Goal: Ask a question

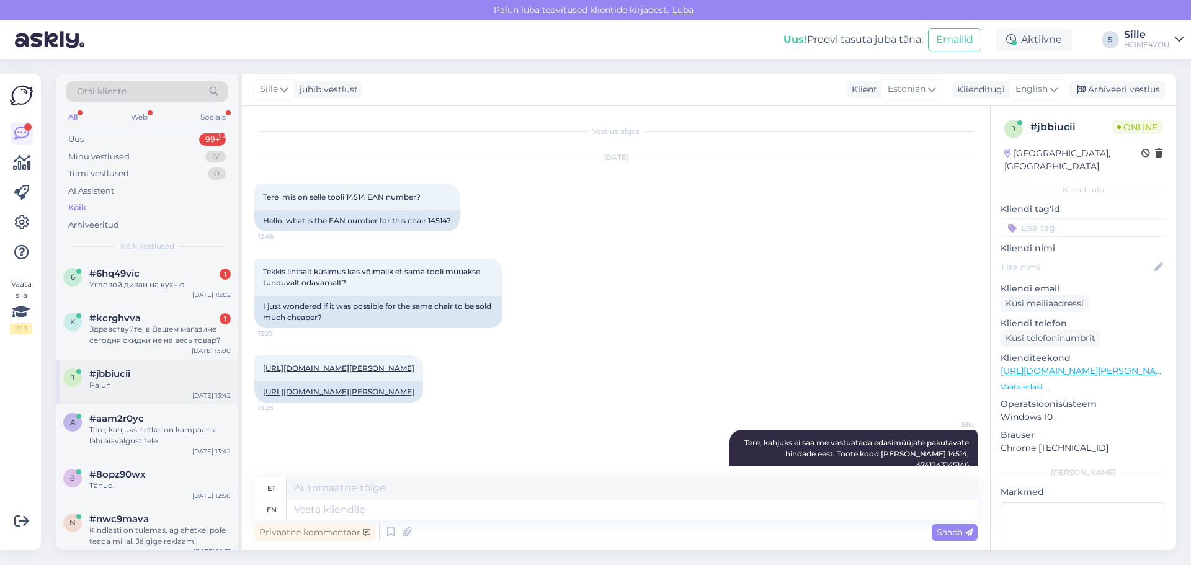
scroll to position [218, 0]
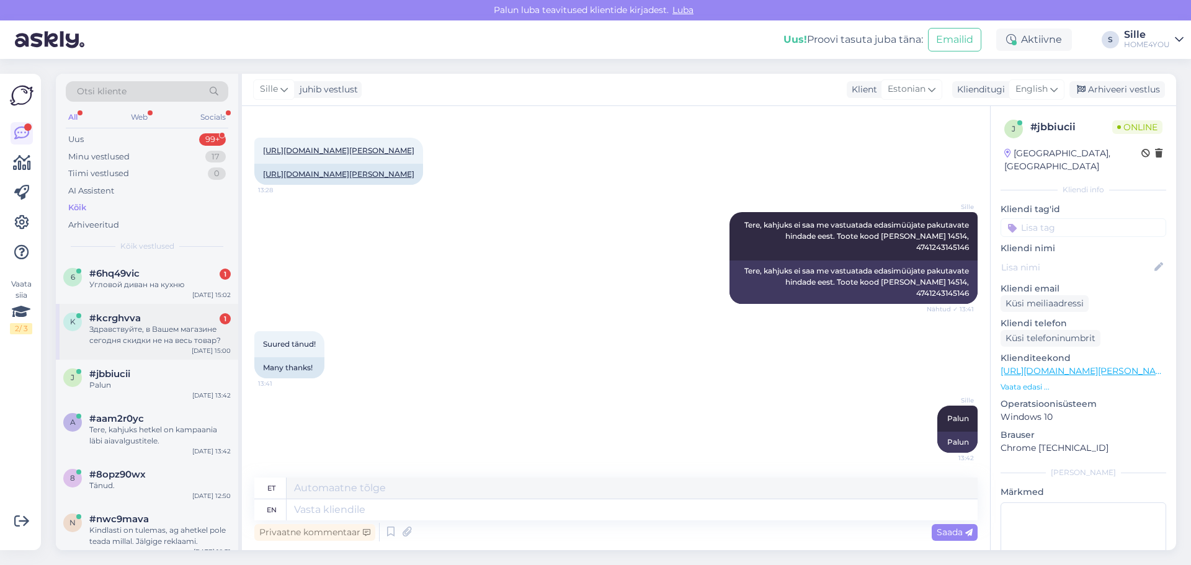
click at [167, 341] on div "Здравствуйте, в Вашем магазине сегодня скидки не на весь товар?" at bounding box center [159, 335] width 141 height 22
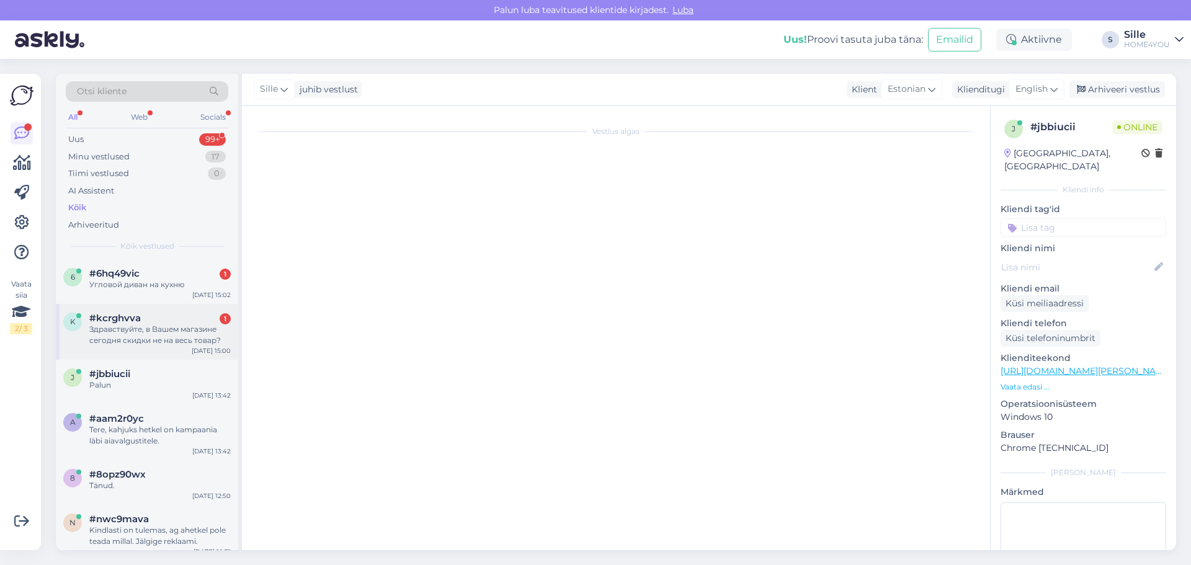
scroll to position [0, 0]
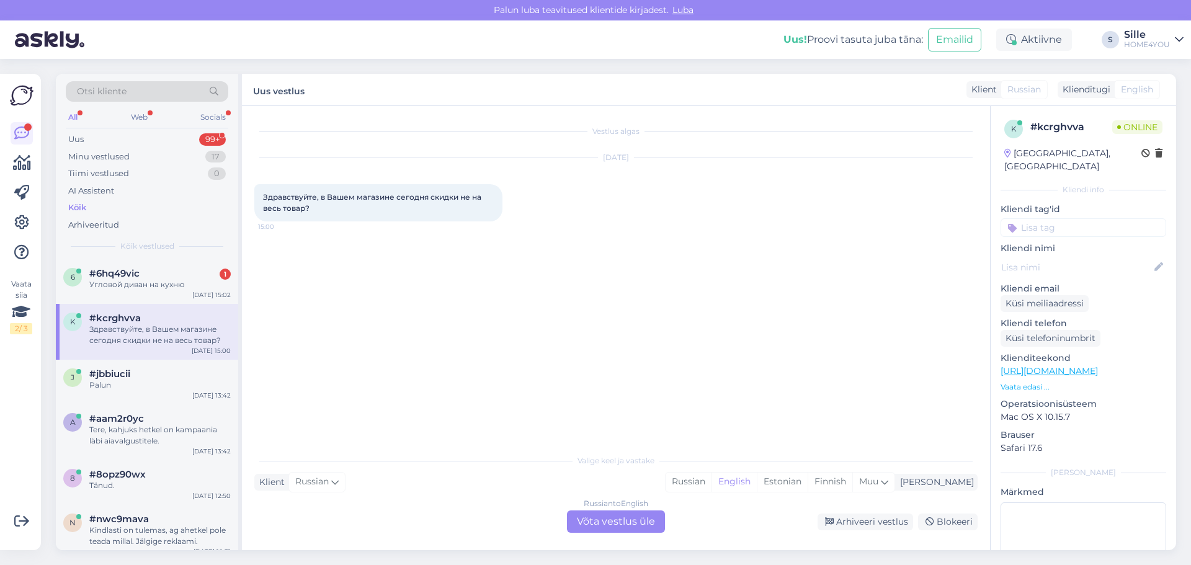
click at [609, 519] on div "Russian to English Võta vestlus üle" at bounding box center [616, 522] width 98 height 22
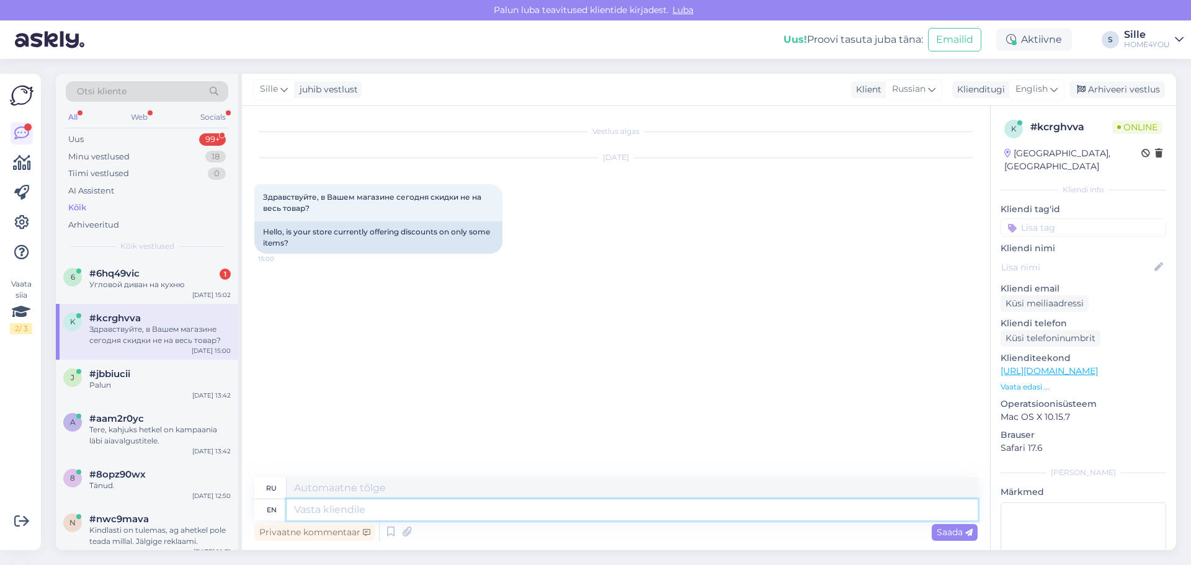
click at [517, 511] on textarea at bounding box center [632, 509] width 691 height 21
type textarea "Tere"
type textarea "Тере"
type textarea "Tere,"
type textarea "Тере,"
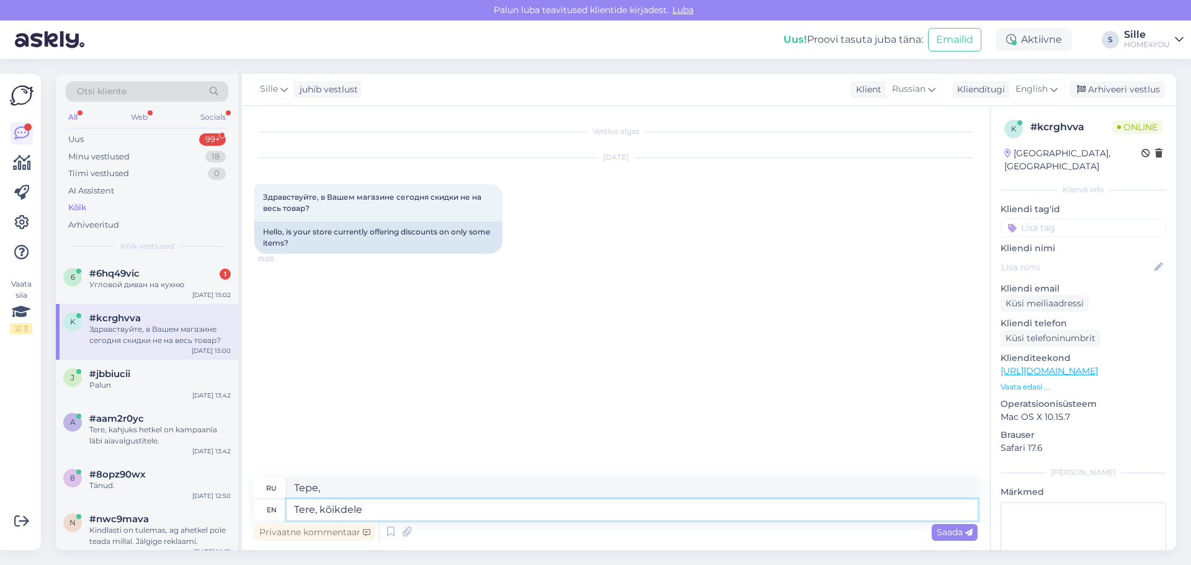
type textarea "Tere, kõikdele"
type textarea "Tere, kõikdele kaupadele"
type textarea "Tere, kõikdele kaupadele ei"
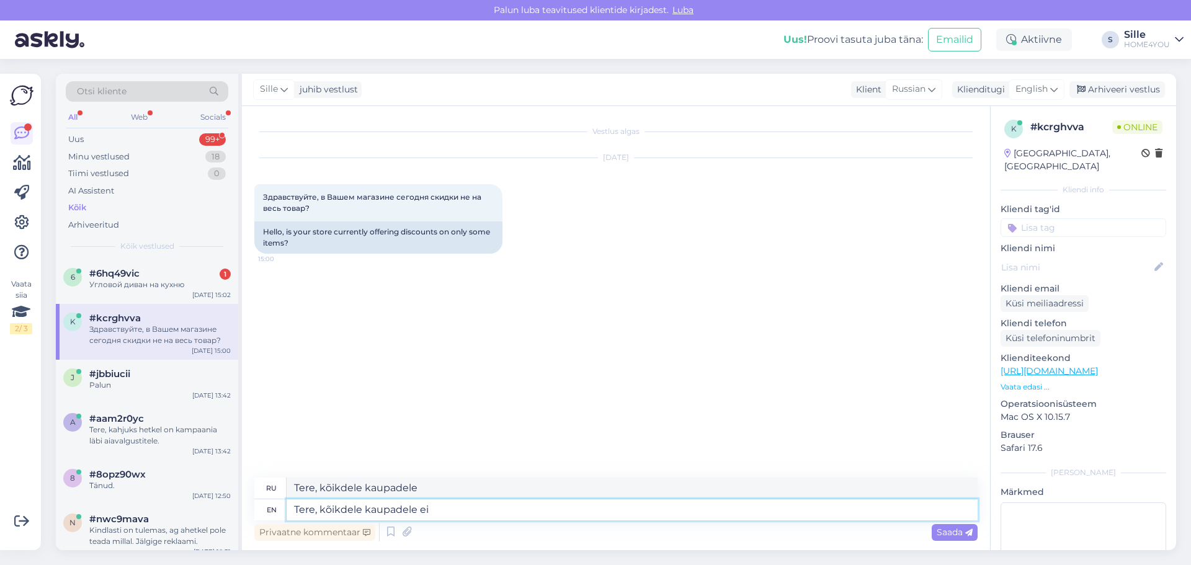
type textarea "Tere, kõikdele kaupadele ei"
type textarea "Tere, kõikdele kaupadele ei ole a"
type textarea "Вот, пожалуйста, каупаделе и оле"
type textarea "Tere, kõikdele kaupadele ei ole alla"
type textarea "Вот, пожалуйста, каупаделе эй оле алла"
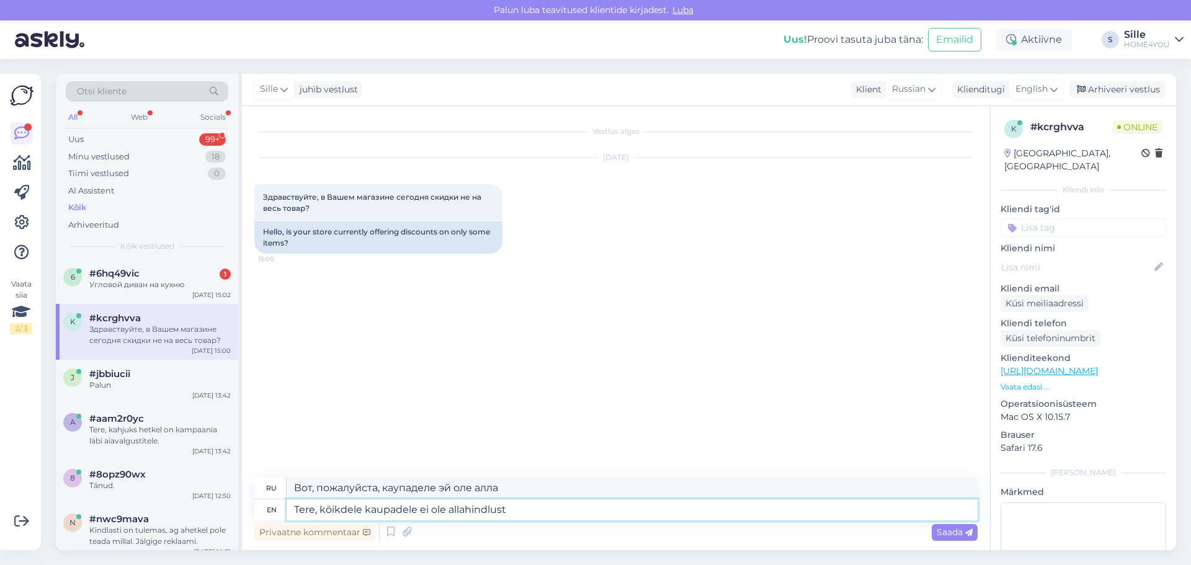
type textarea "Tere, kõikdele kaupadele ei ole allahindlust."
type textarea "Вот, пожалуйста, каупаделе и старая страсть к [DEMOGRAPHIC_DATA]."
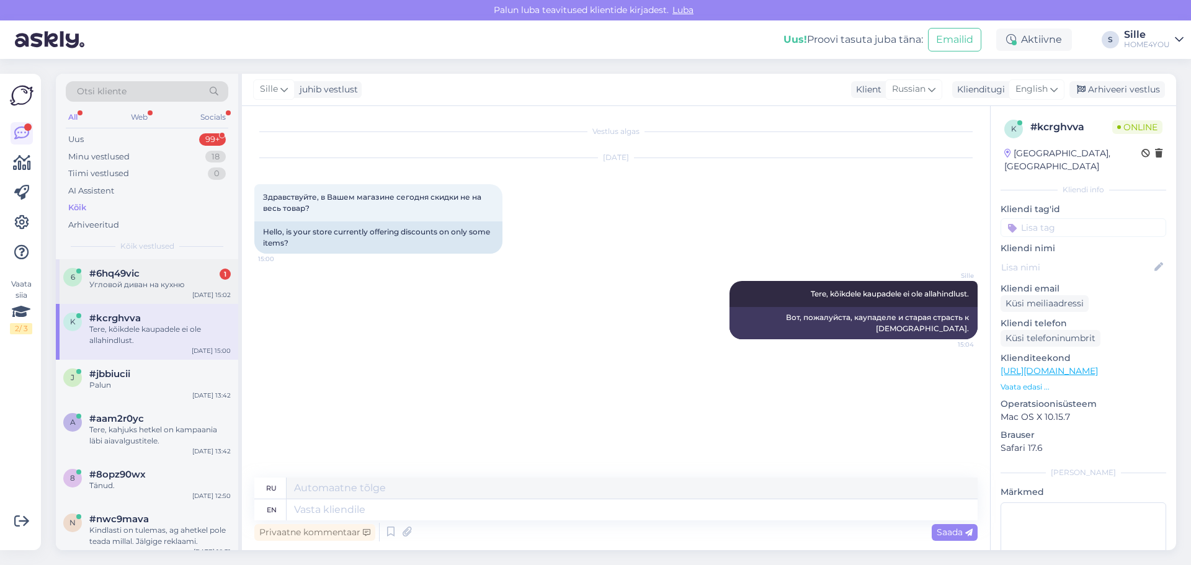
click at [169, 285] on div "Угловой диван на кухню" at bounding box center [159, 284] width 141 height 11
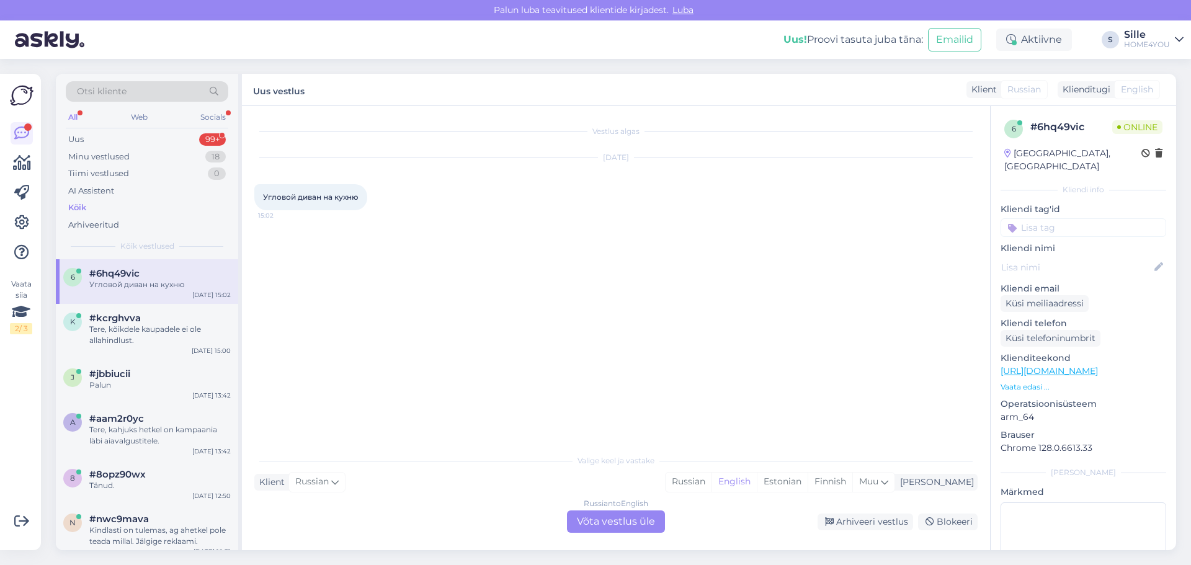
click at [586, 517] on div "Russian to English Võta vestlus üle" at bounding box center [616, 522] width 98 height 22
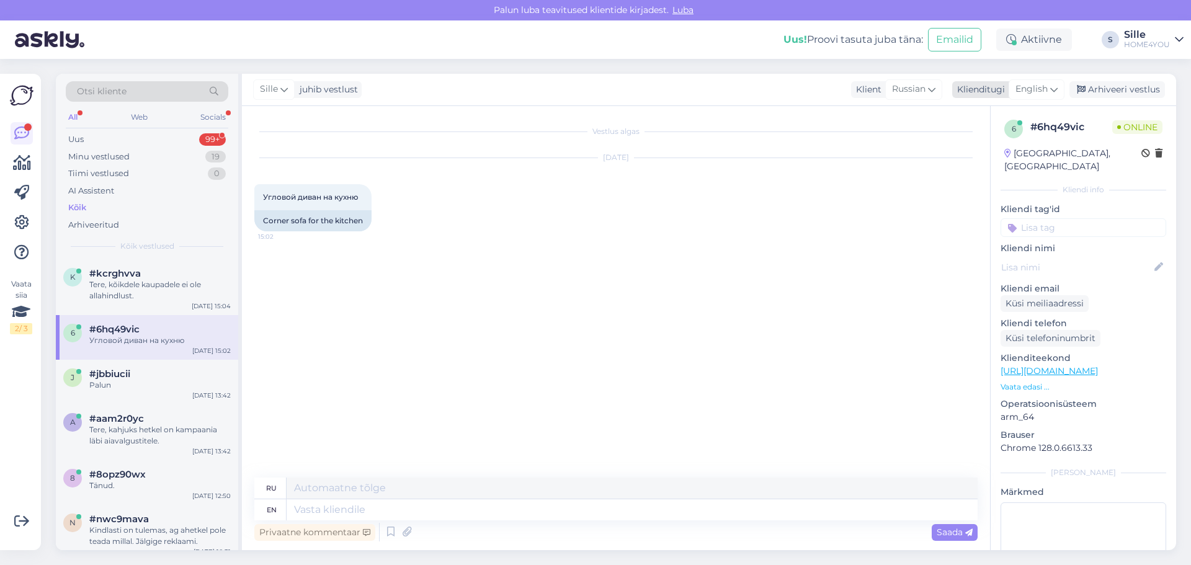
click at [1029, 82] on div "English" at bounding box center [1037, 89] width 56 height 20
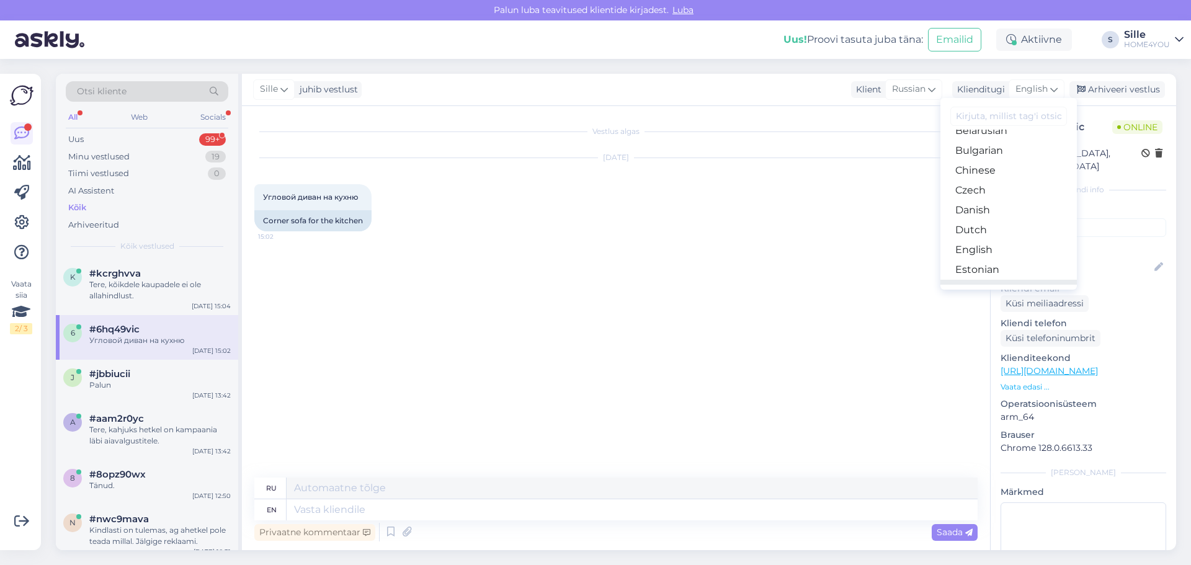
scroll to position [62, 0]
click at [973, 244] on link "Estonian" at bounding box center [1009, 241] width 136 height 20
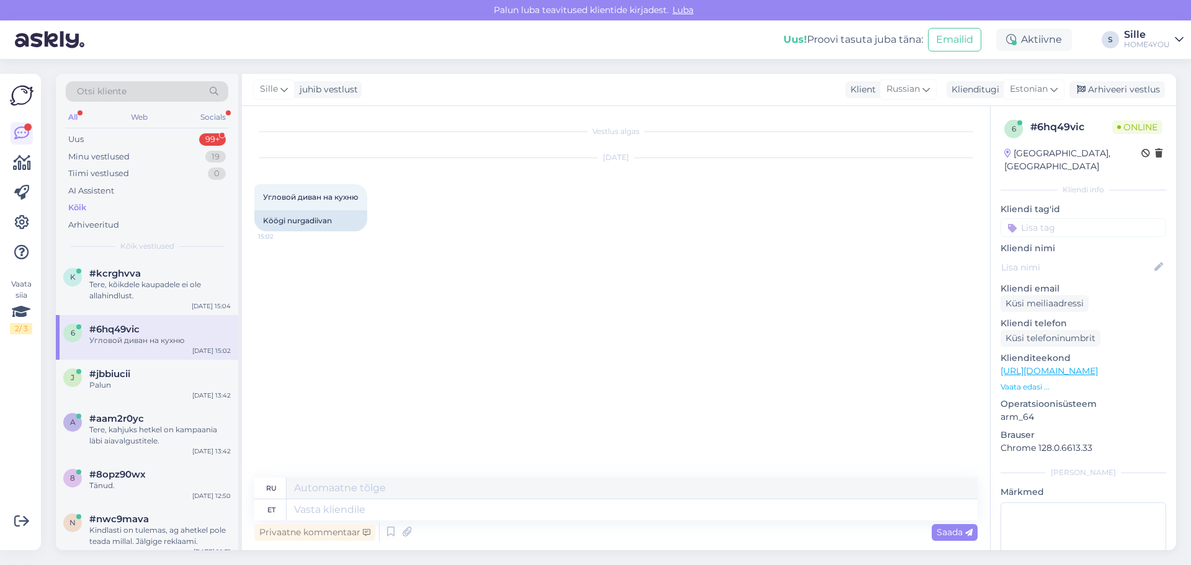
click at [494, 522] on div "Privaatne kommentaar Saada" at bounding box center [615, 533] width 723 height 24
click at [1070, 365] on link "[URL][DOMAIN_NAME]" at bounding box center [1049, 370] width 97 height 11
click at [370, 516] on textarea at bounding box center [632, 509] width 691 height 21
type textarea "Tere, k"
type textarea "Привет,"
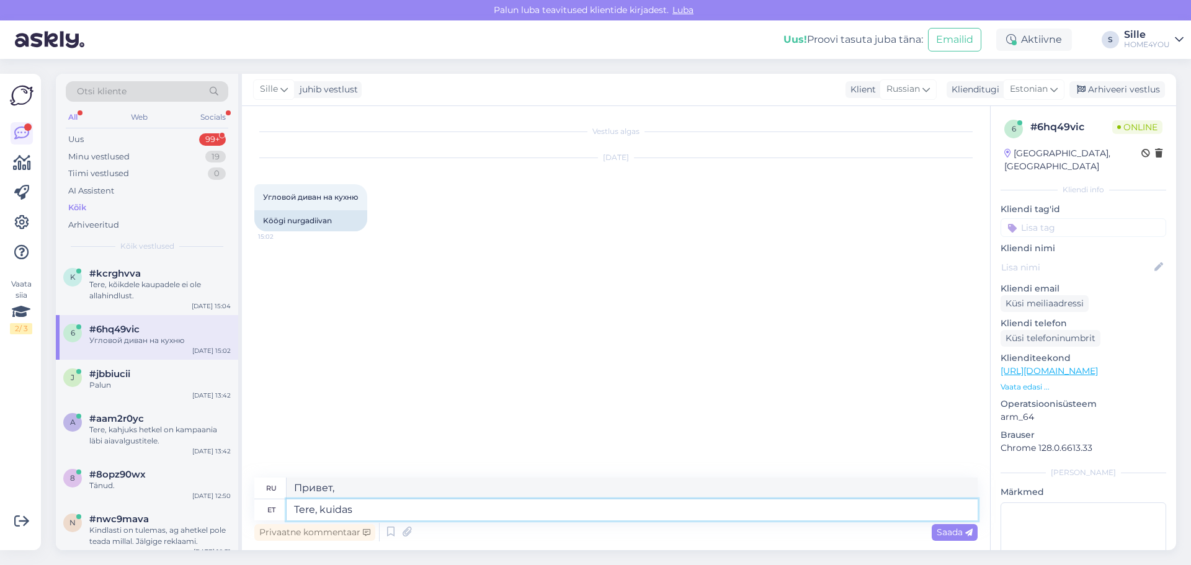
type textarea "Tere, kuidas s"
type textarea "Привет, как дела?"
type textarea "Tere, kuidas saame a"
type textarea "Здравствуйте, как мы можем"
type textarea "Tere, kuidas saame aidata?"
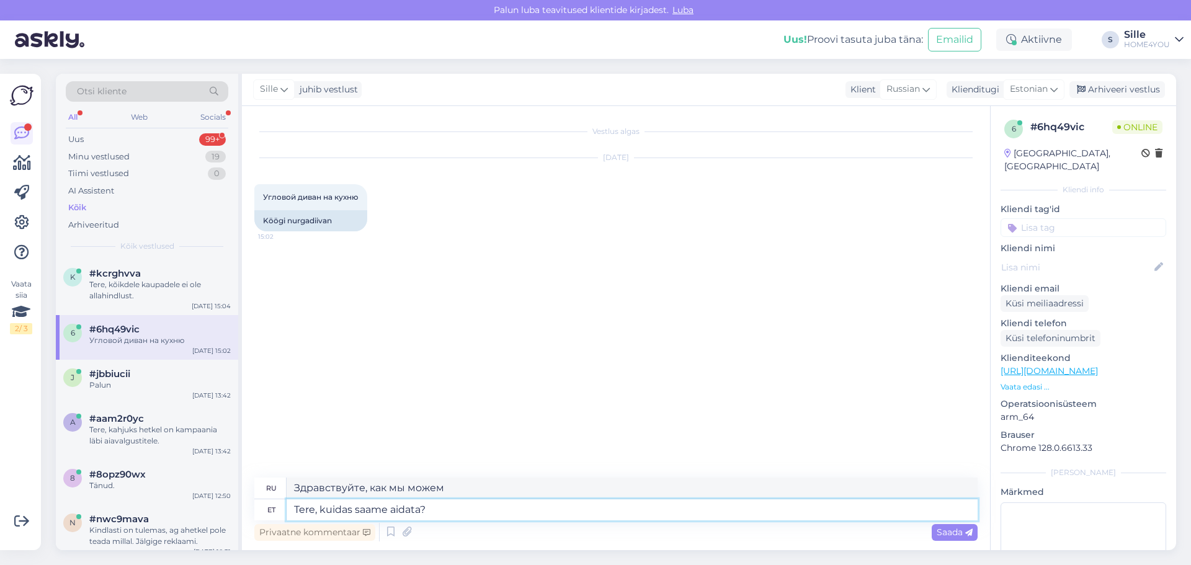
type textarea "Здравствуйте, чем мы можем помочь?"
